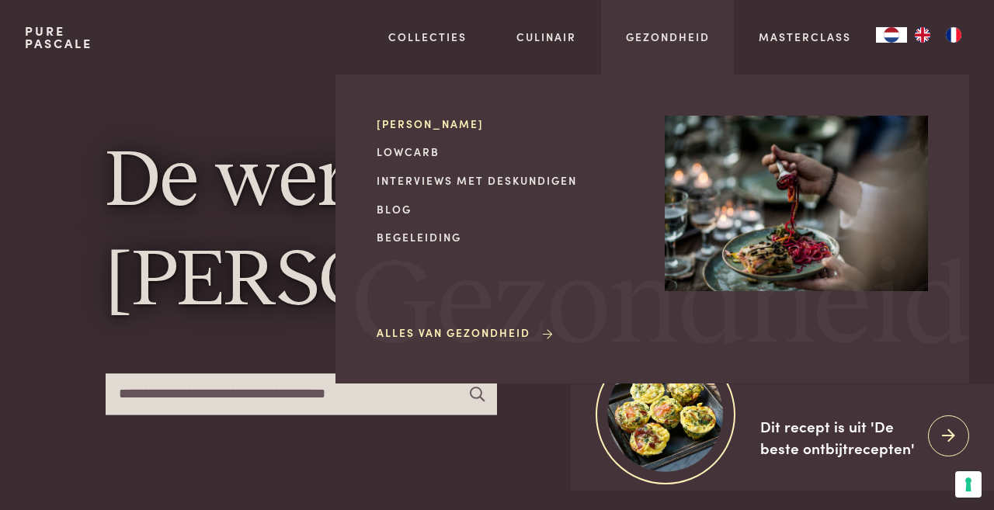
click at [439, 120] on link "[PERSON_NAME]" at bounding box center [508, 124] width 263 height 16
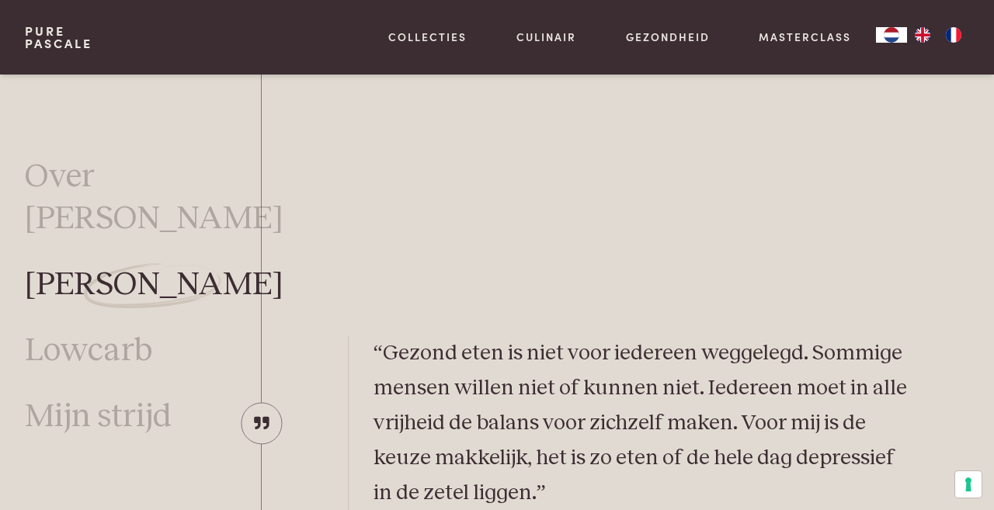
scroll to position [2698, 0]
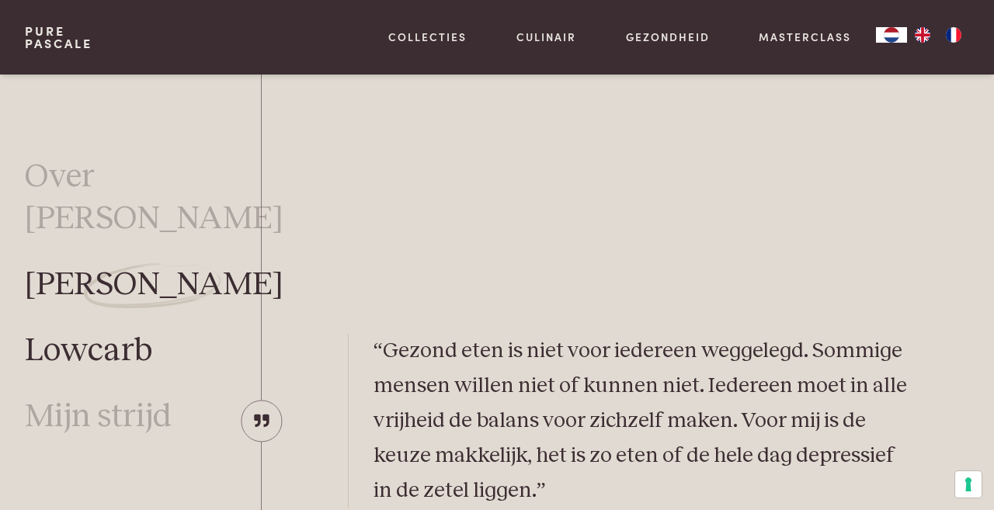
click at [96, 330] on link "Lowcarb" at bounding box center [88, 350] width 127 height 41
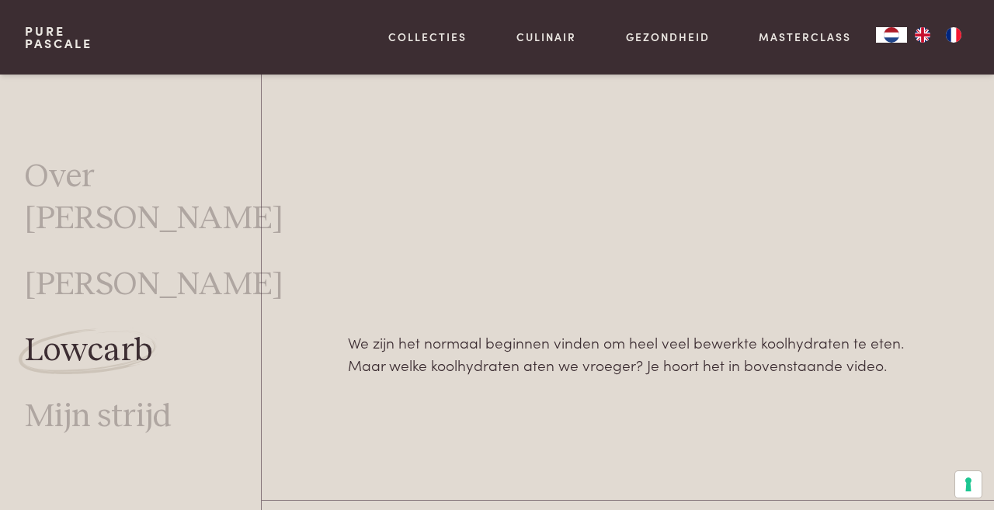
scroll to position [1074, 0]
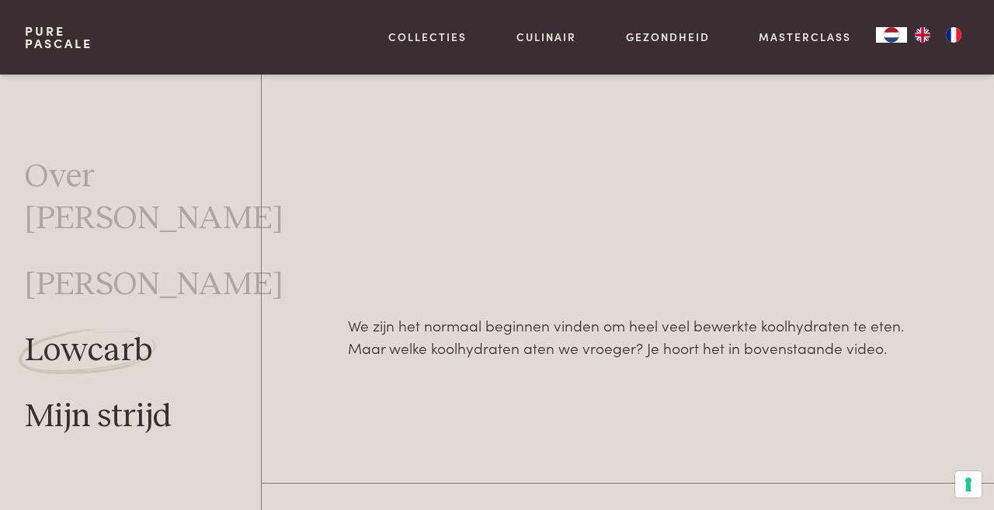
click at [151, 396] on link "Mijn strijd" at bounding box center [98, 416] width 147 height 41
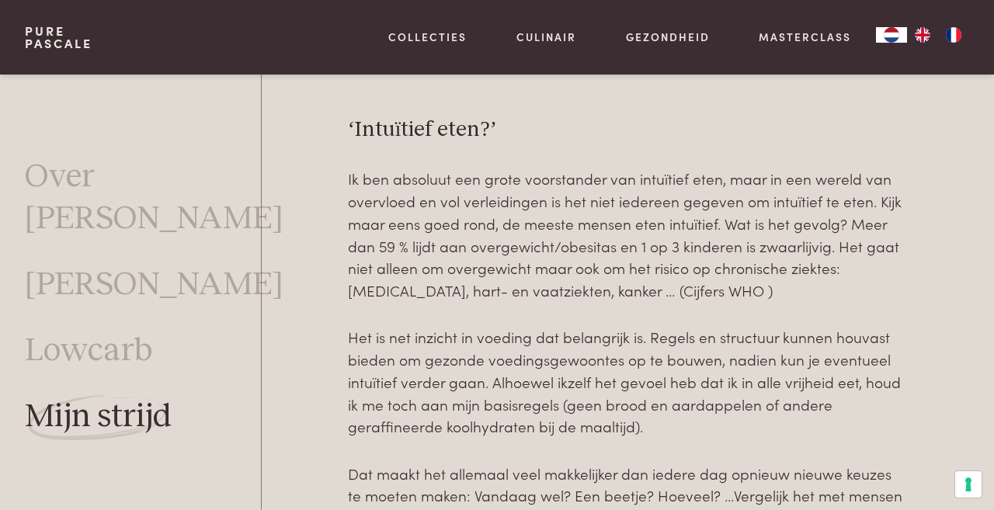
scroll to position [2059, 0]
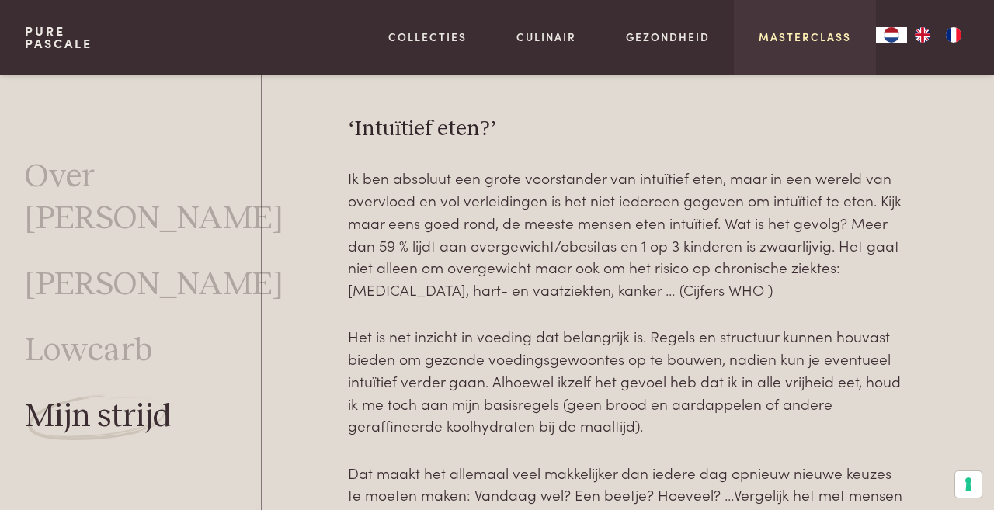
click at [825, 43] on link "Masterclass" at bounding box center [805, 37] width 92 height 16
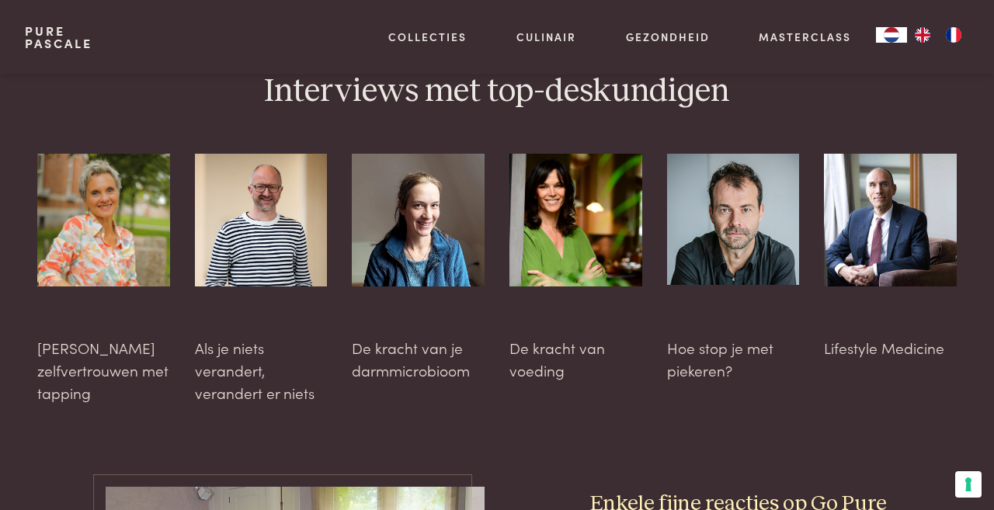
scroll to position [3961, 0]
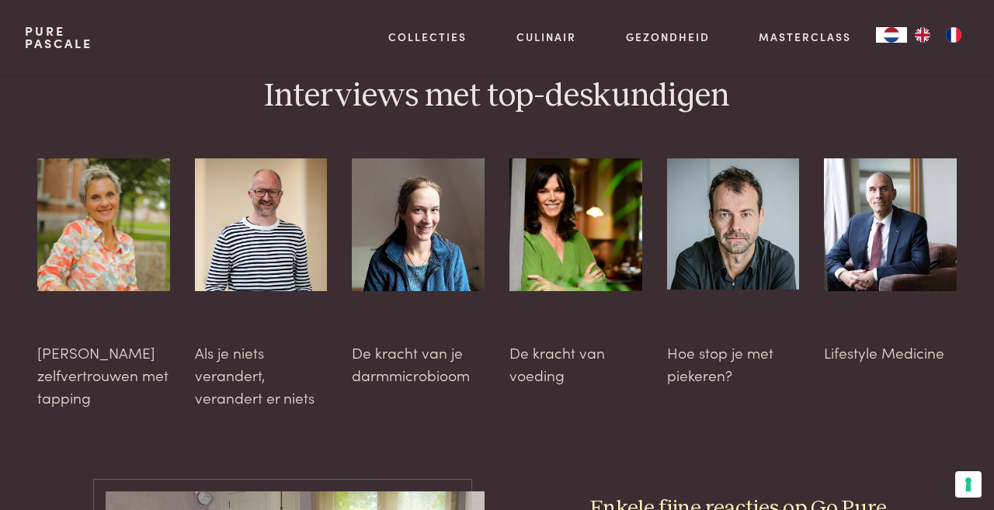
click at [698, 343] on div at bounding box center [733, 272] width 133 height 228
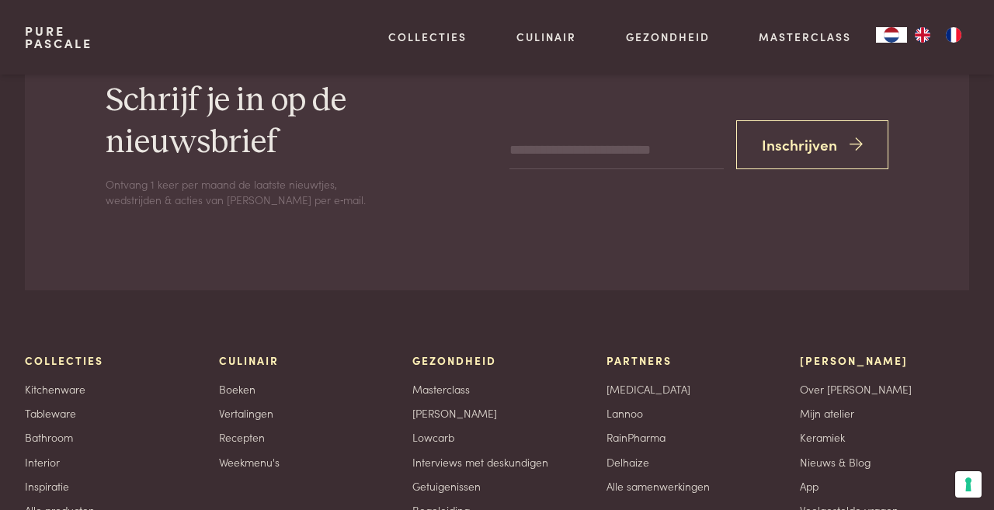
scroll to position [5023, 0]
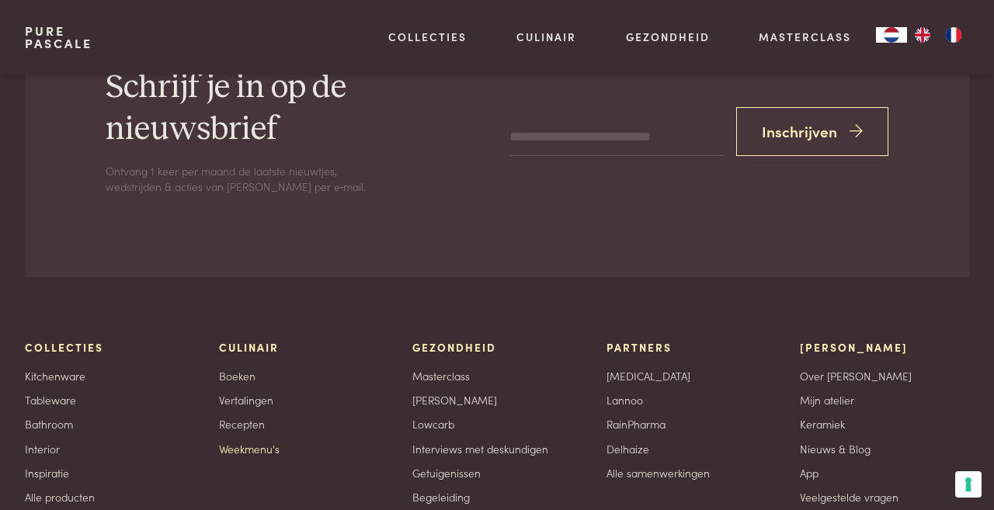
click at [259, 441] on link "Weekmenu's" at bounding box center [249, 449] width 61 height 16
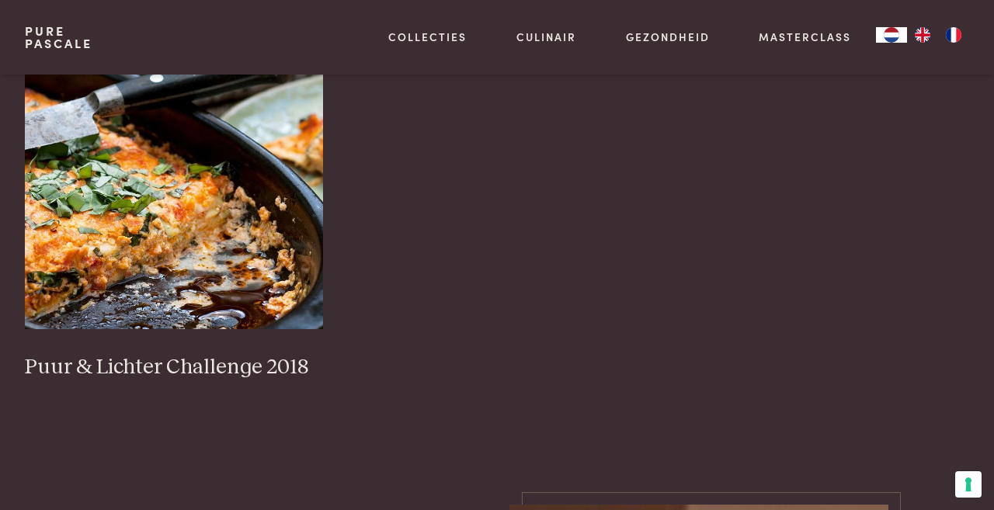
scroll to position [1644, 0]
